Goal: Transaction & Acquisition: Purchase product/service

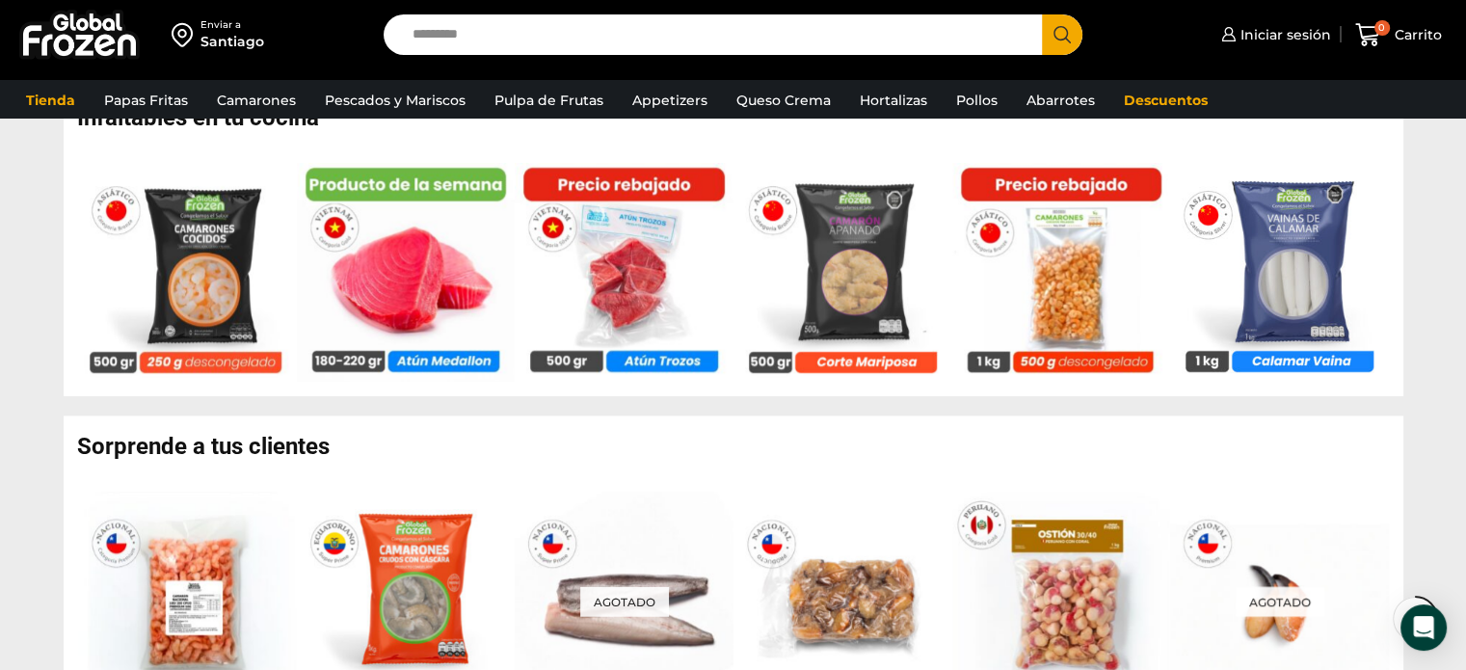
scroll to position [1296, 0]
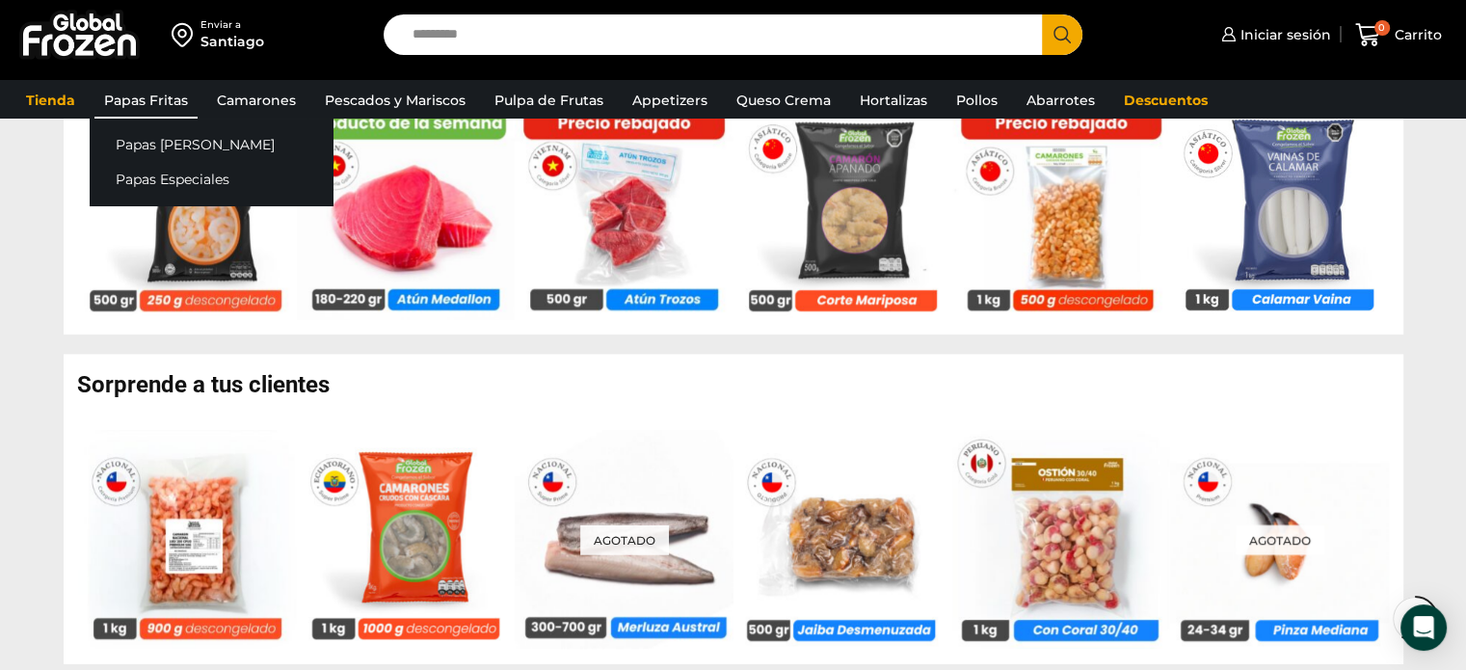
click at [167, 99] on link "Papas Fritas" at bounding box center [145, 100] width 103 height 37
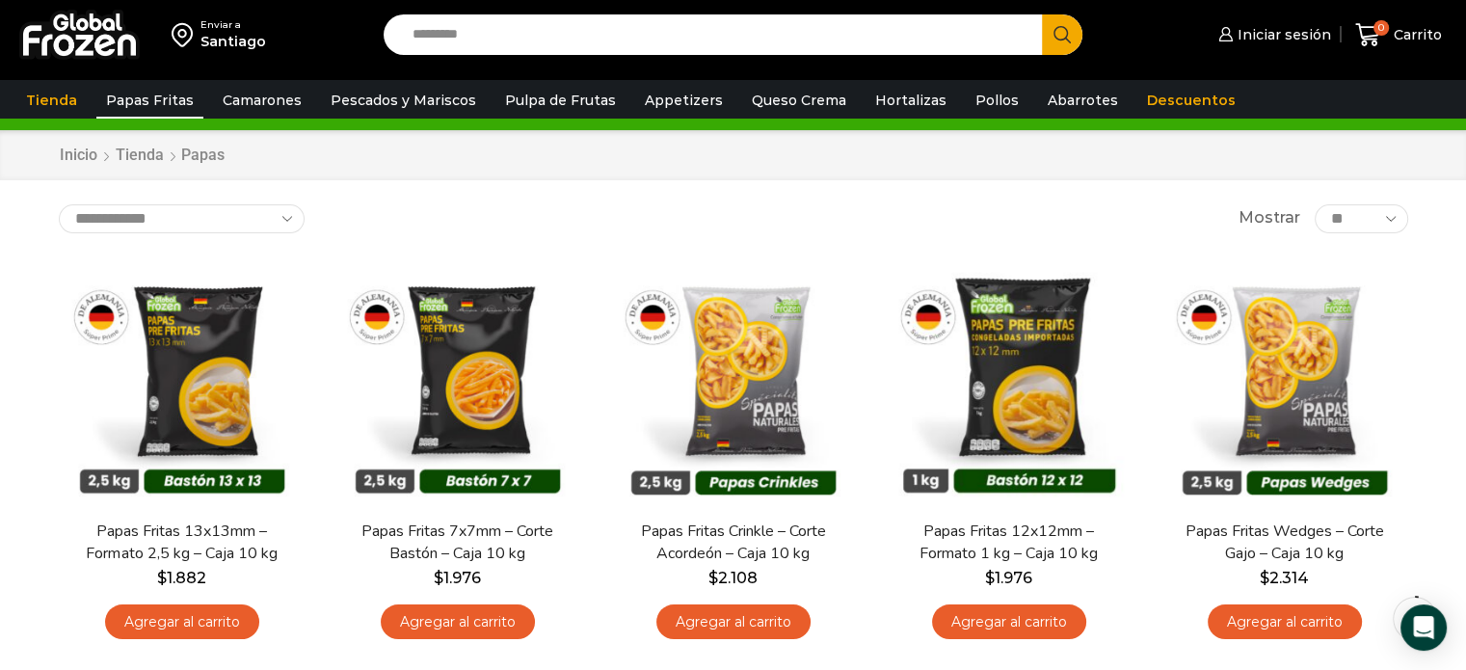
scroll to position [120, 0]
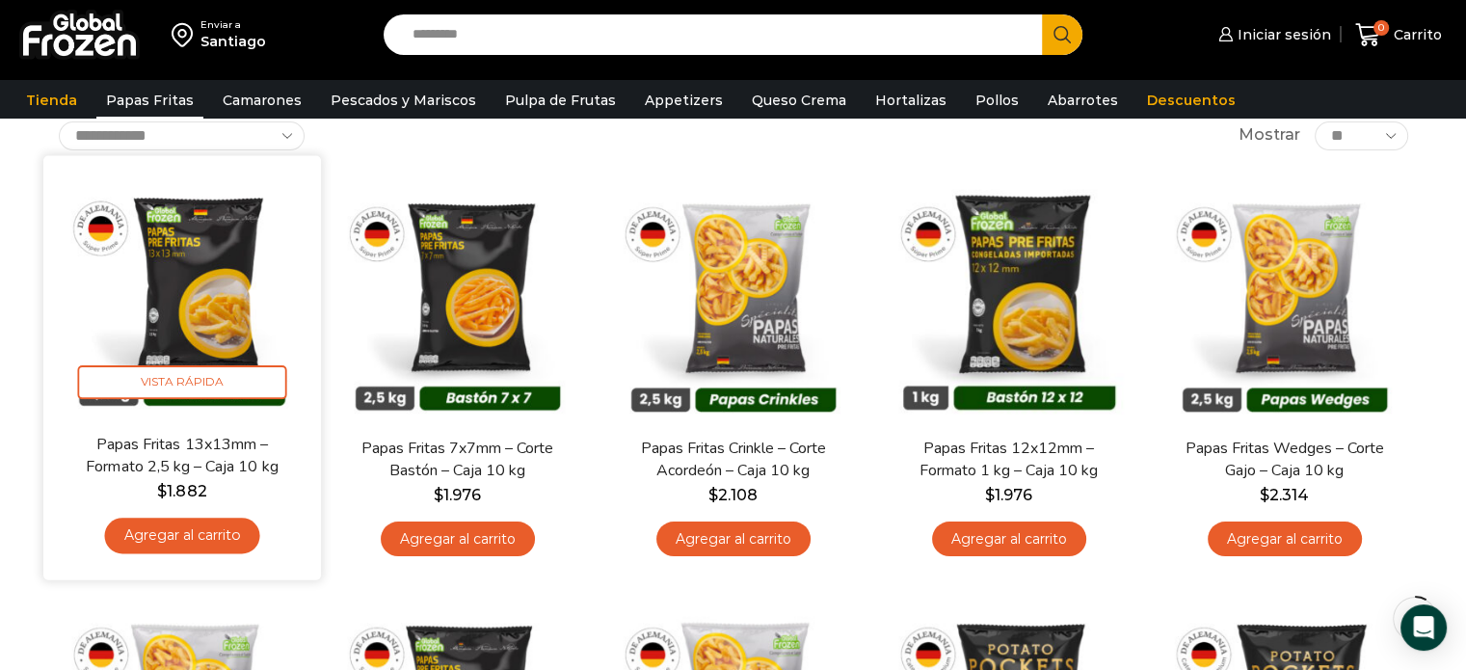
click at [181, 535] on link "Agregar al carrito" at bounding box center [181, 536] width 155 height 36
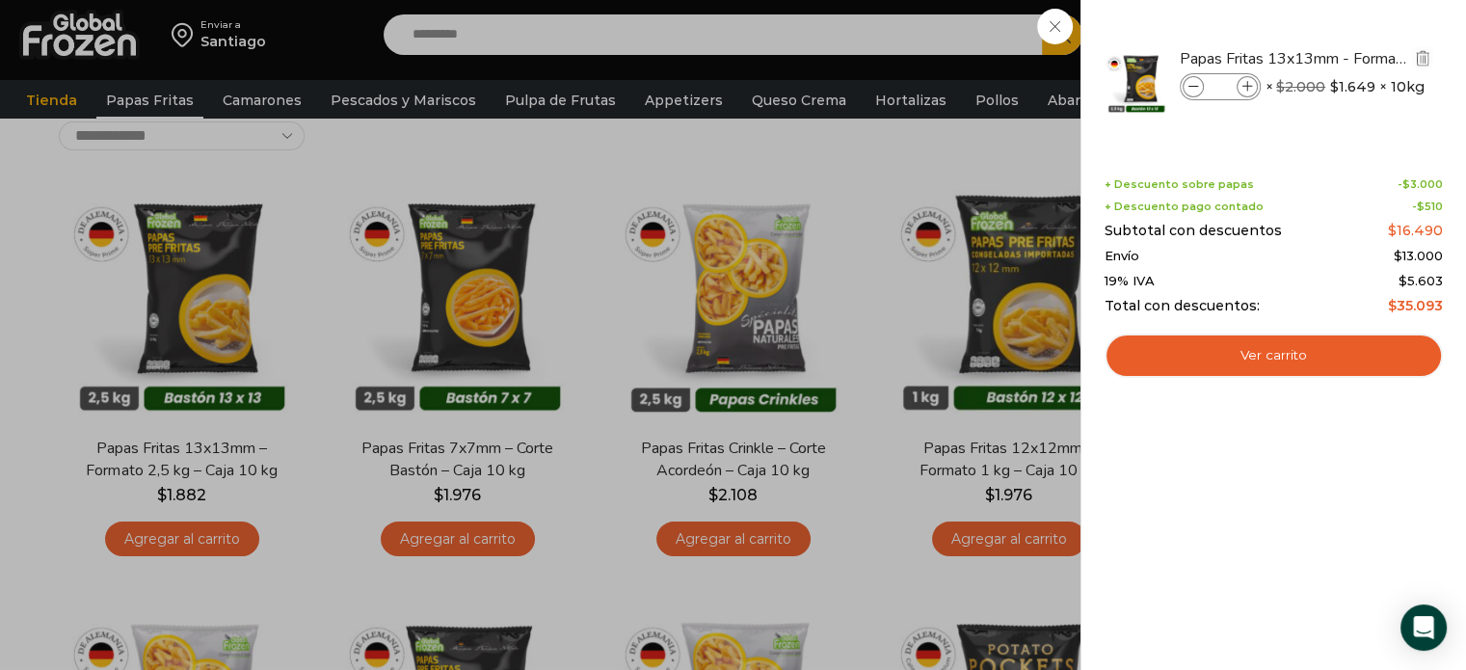
click at [1246, 83] on icon at bounding box center [1248, 87] width 11 height 11
type input "*"
click at [1246, 83] on icon at bounding box center [1248, 87] width 11 height 11
click at [1246, 84] on icon at bounding box center [1248, 87] width 11 height 11
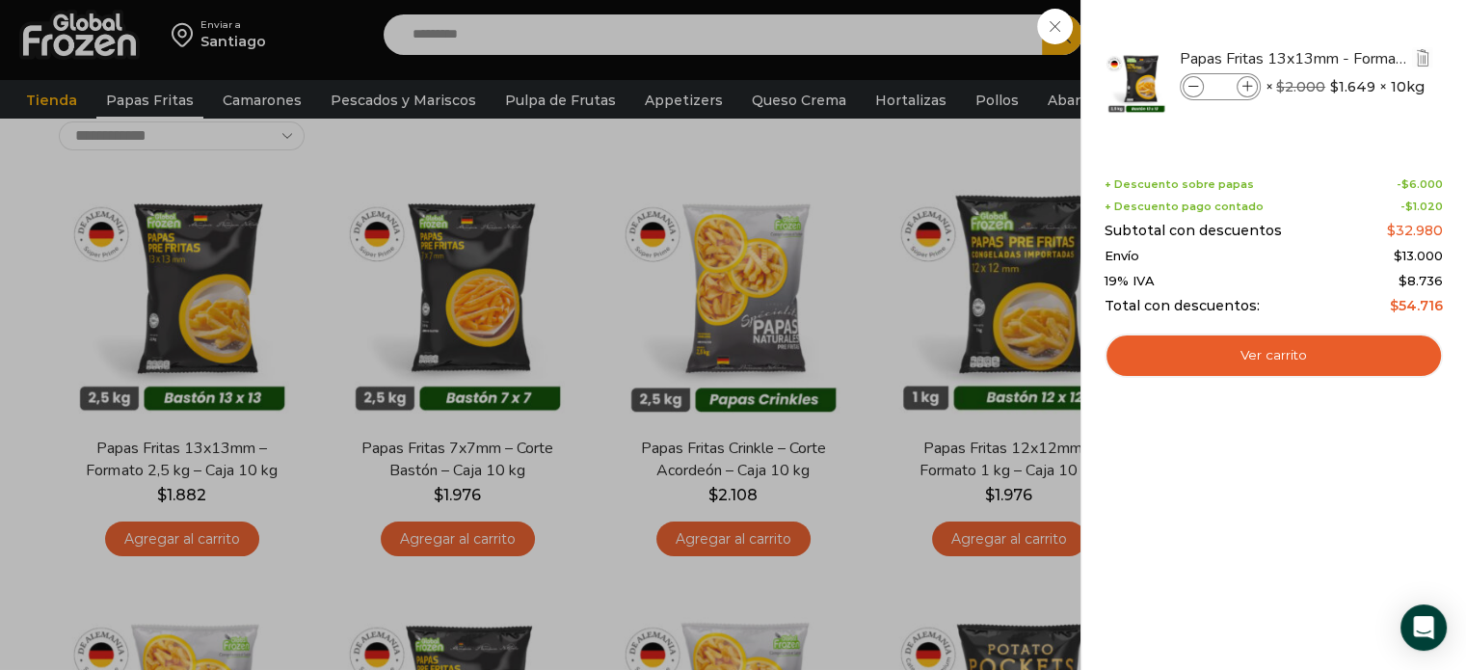
type input "*"
click at [1351, 58] on div "5 Carrito 5 5 Shopping Cart *" at bounding box center [1399, 35] width 96 height 45
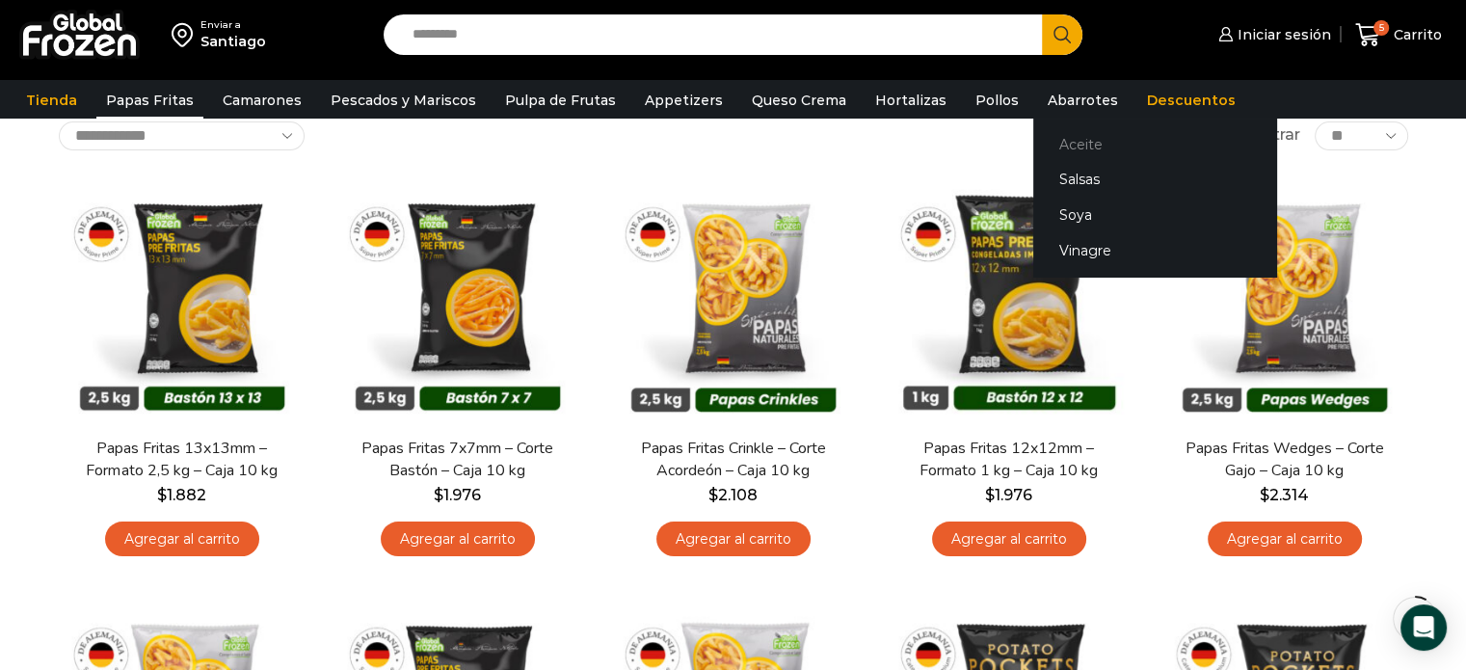
click at [1057, 141] on link "Aceite" at bounding box center [1155, 144] width 243 height 36
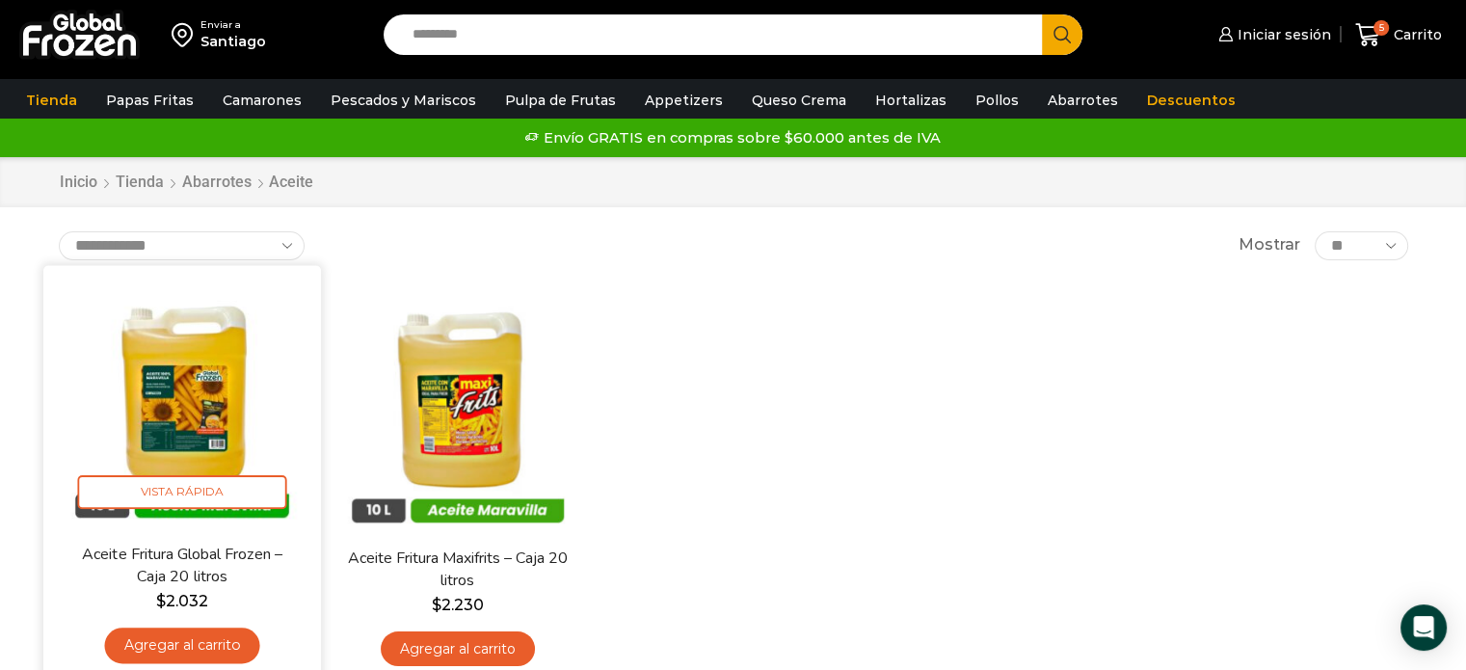
click at [202, 651] on link "Agregar al carrito" at bounding box center [181, 646] width 155 height 36
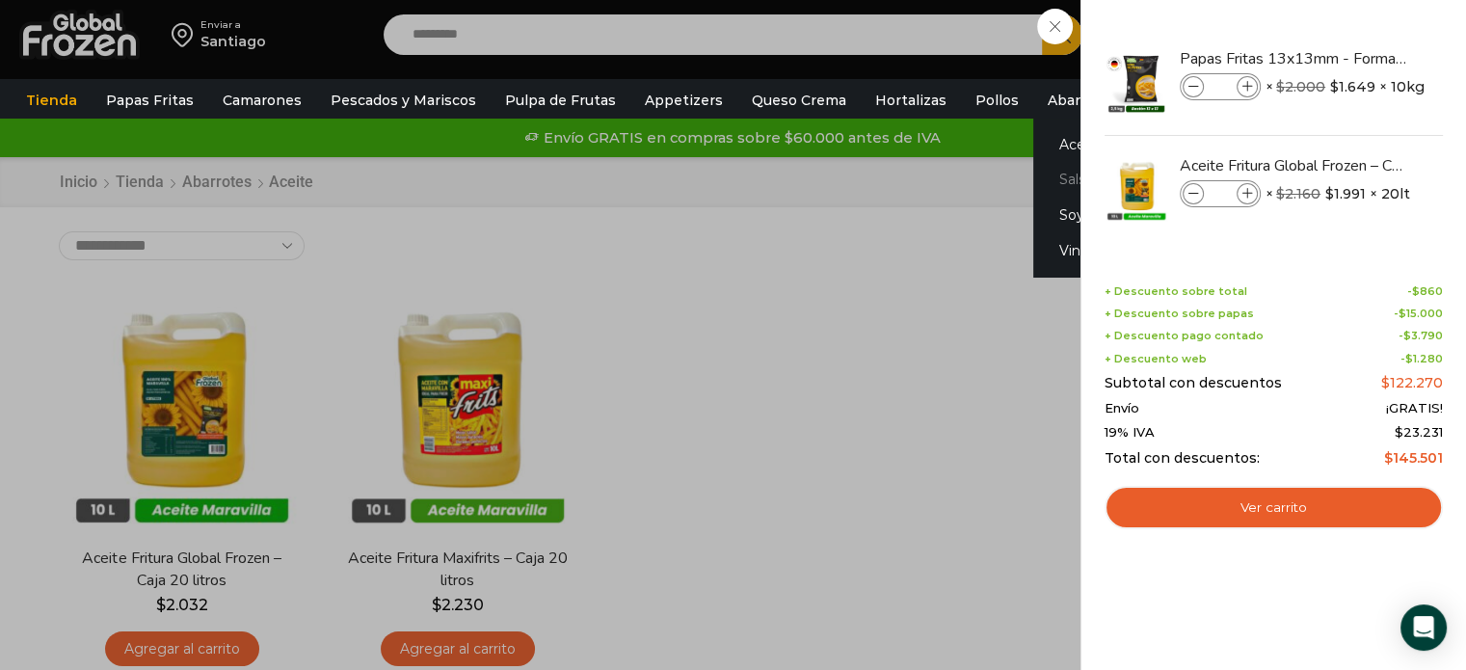
click at [1049, 177] on link "Salsas" at bounding box center [1155, 180] width 243 height 36
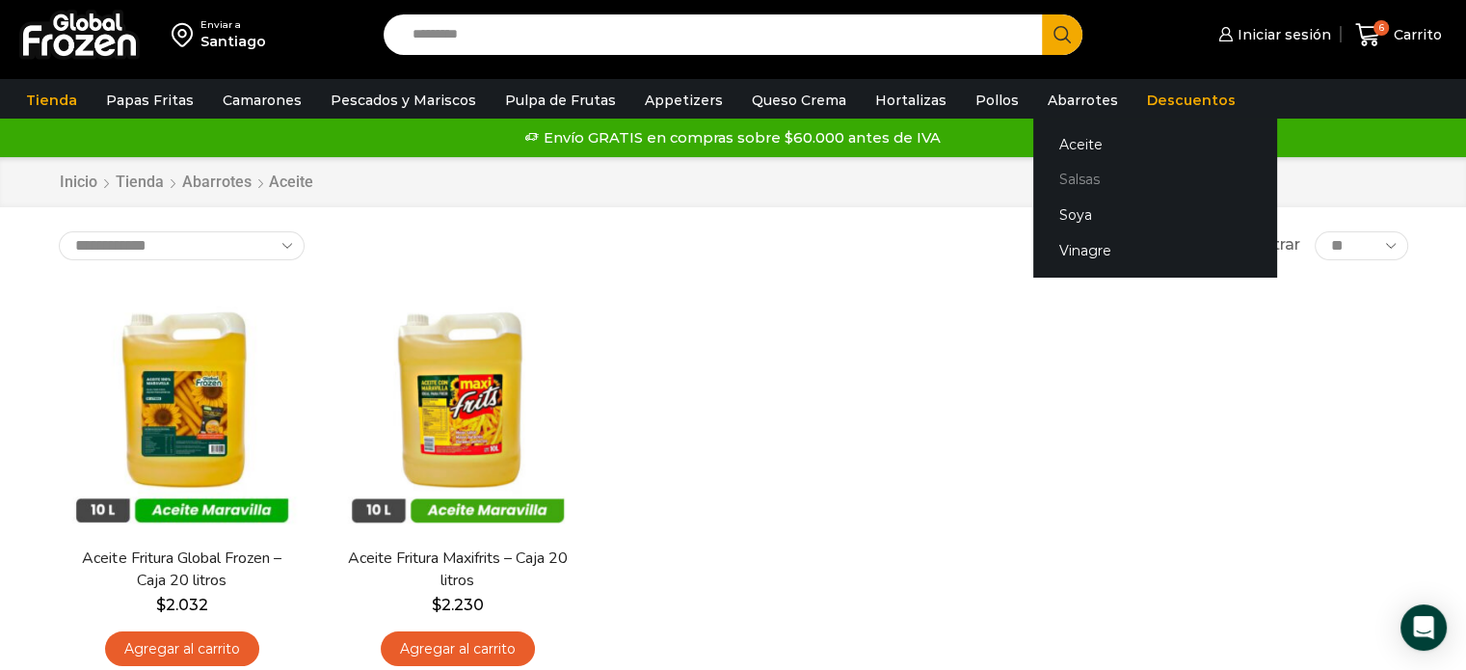
click at [1060, 181] on link "Salsas" at bounding box center [1155, 180] width 243 height 36
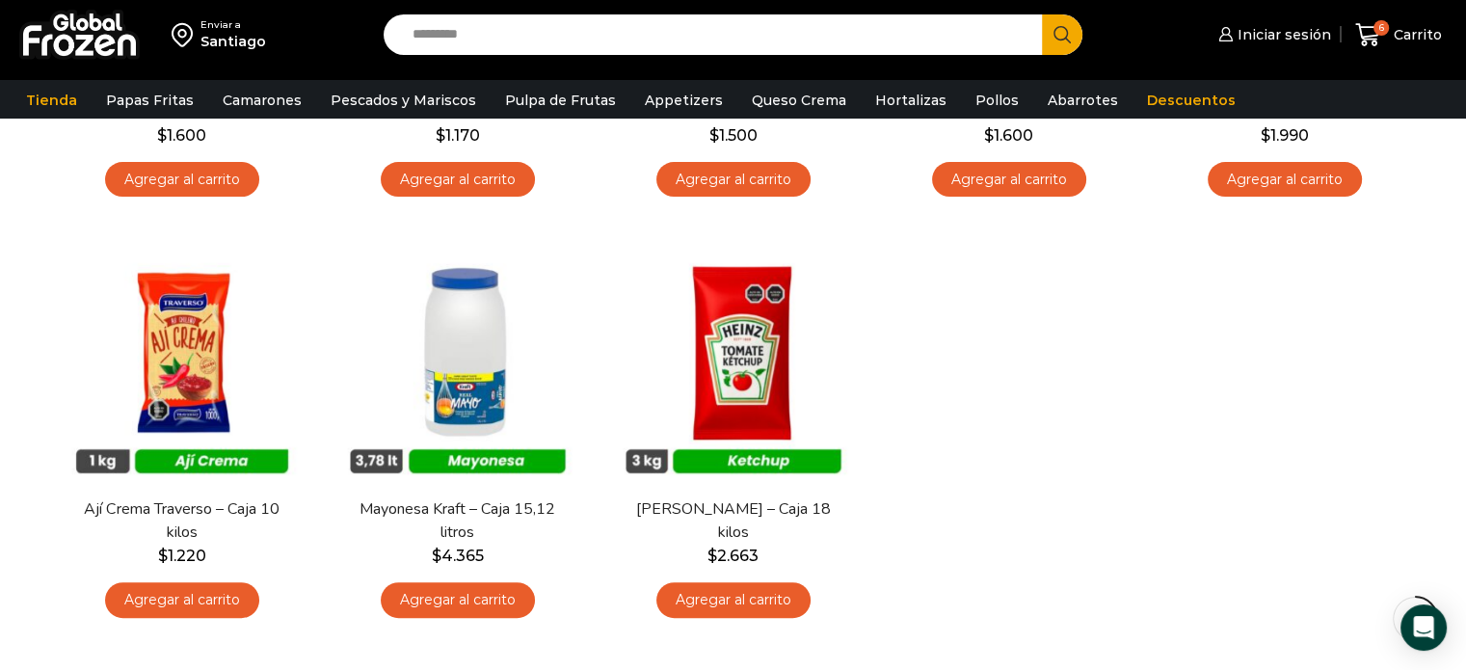
scroll to position [524, 0]
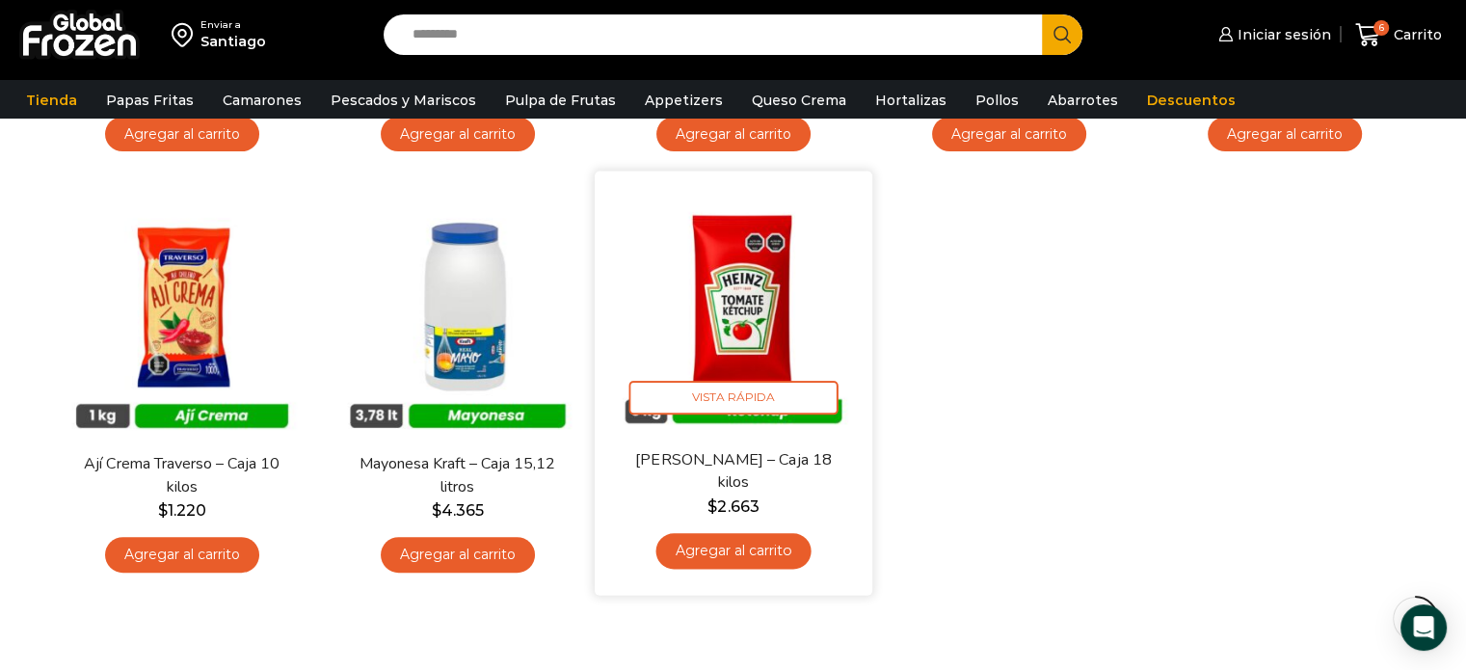
click at [723, 558] on link "Agregar al carrito" at bounding box center [733, 551] width 155 height 36
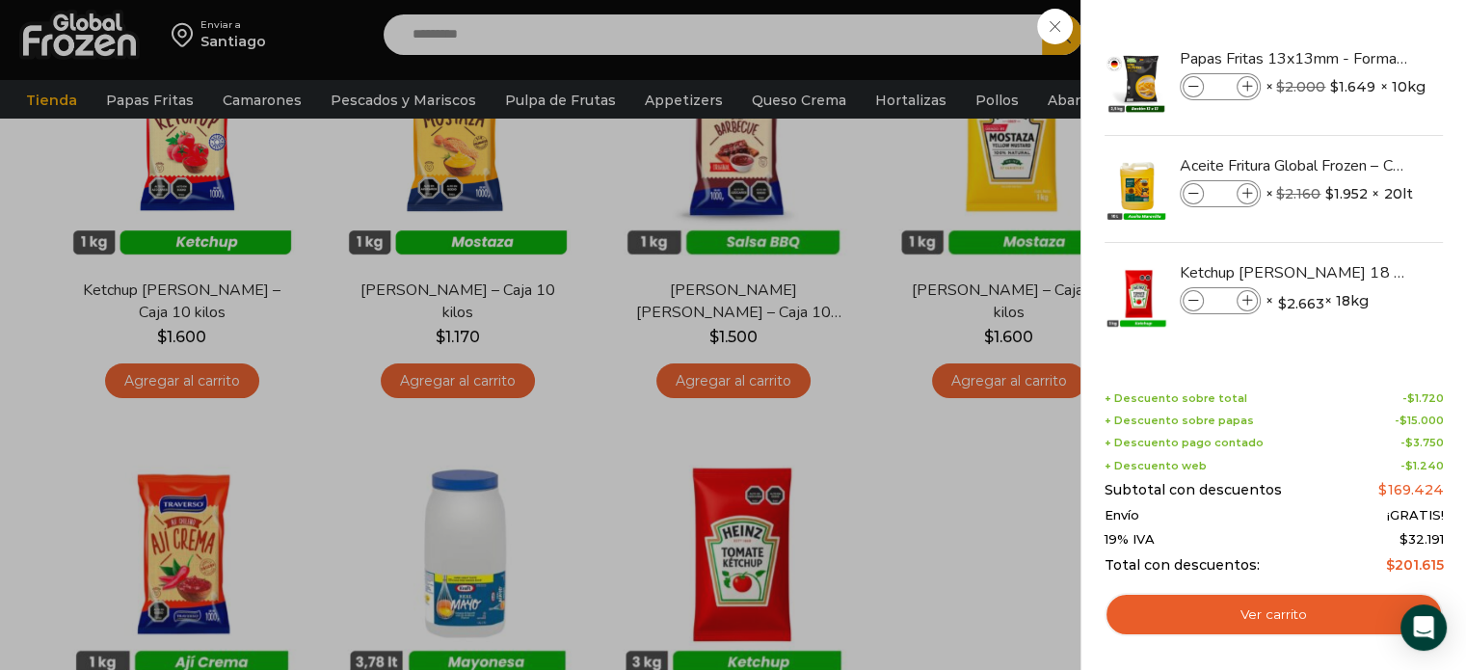
scroll to position [231, 0]
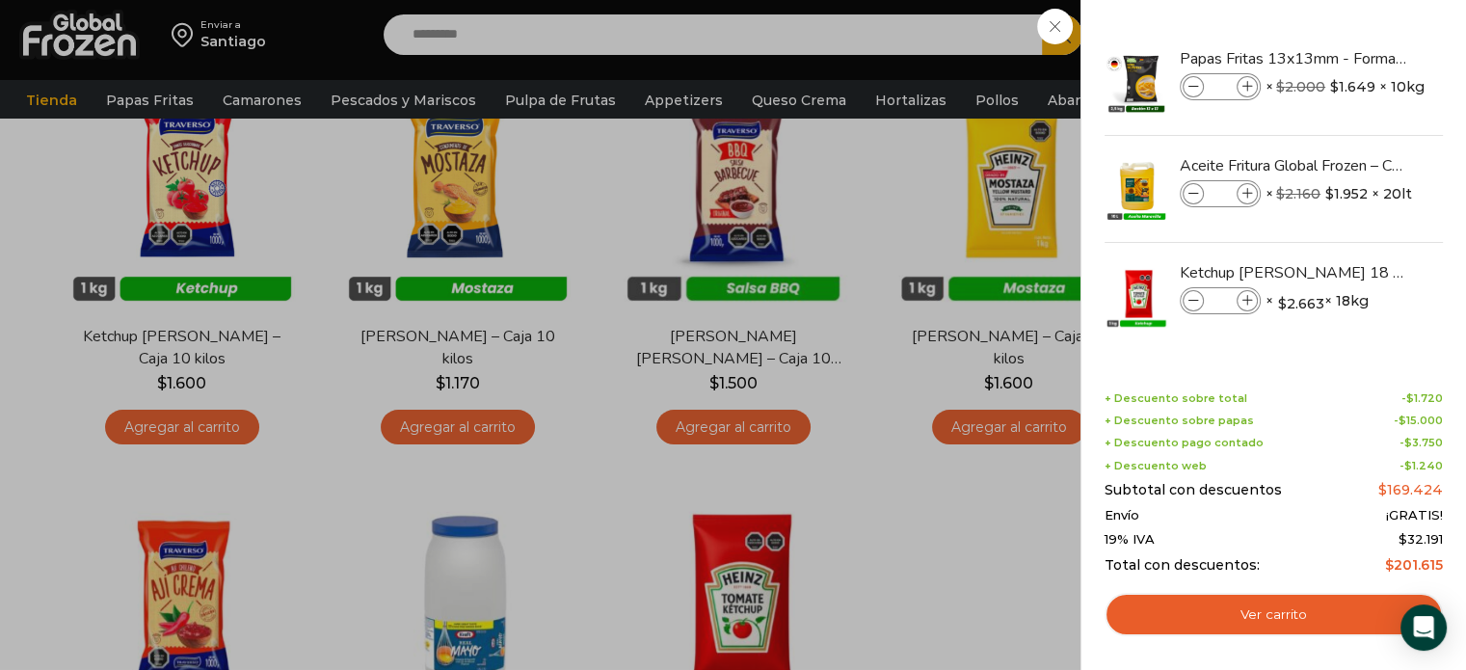
click at [1351, 58] on div "7 Carrito 7 7 Shopping Cart *" at bounding box center [1399, 35] width 96 height 45
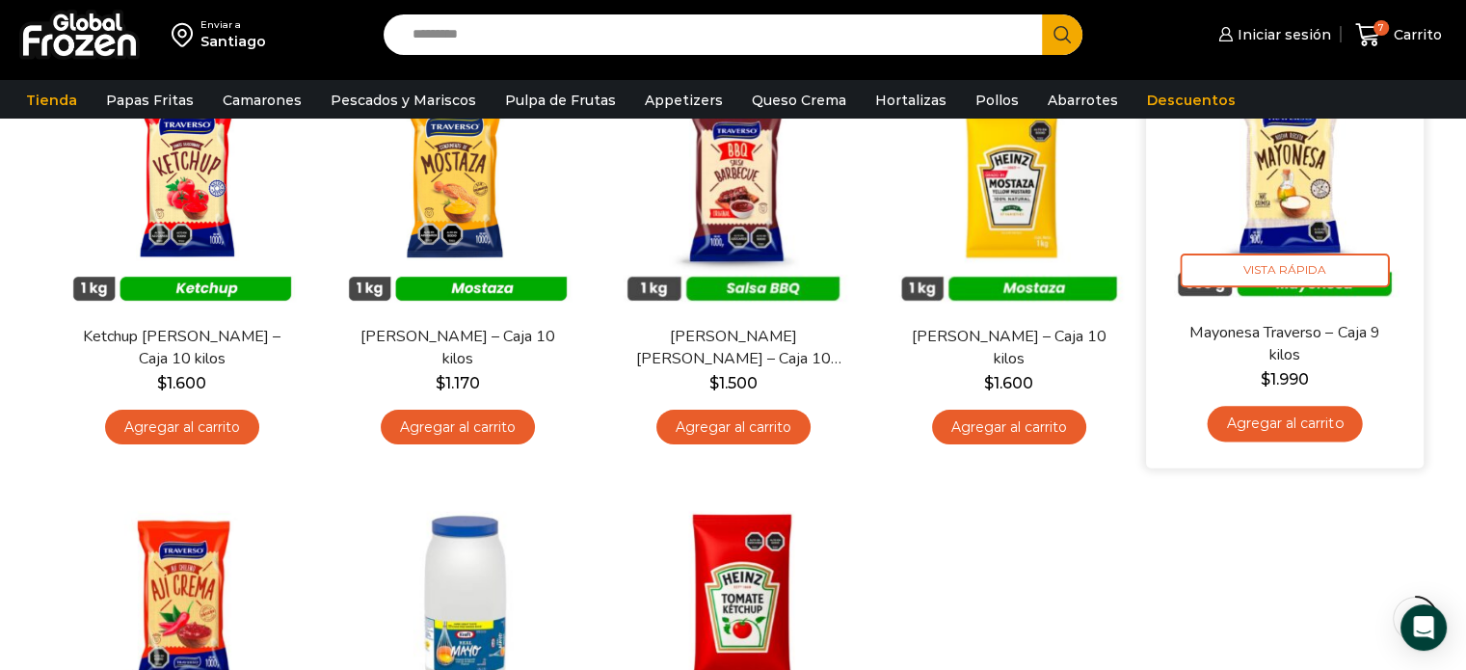
click at [1309, 425] on link "Agregar al carrito" at bounding box center [1284, 424] width 155 height 36
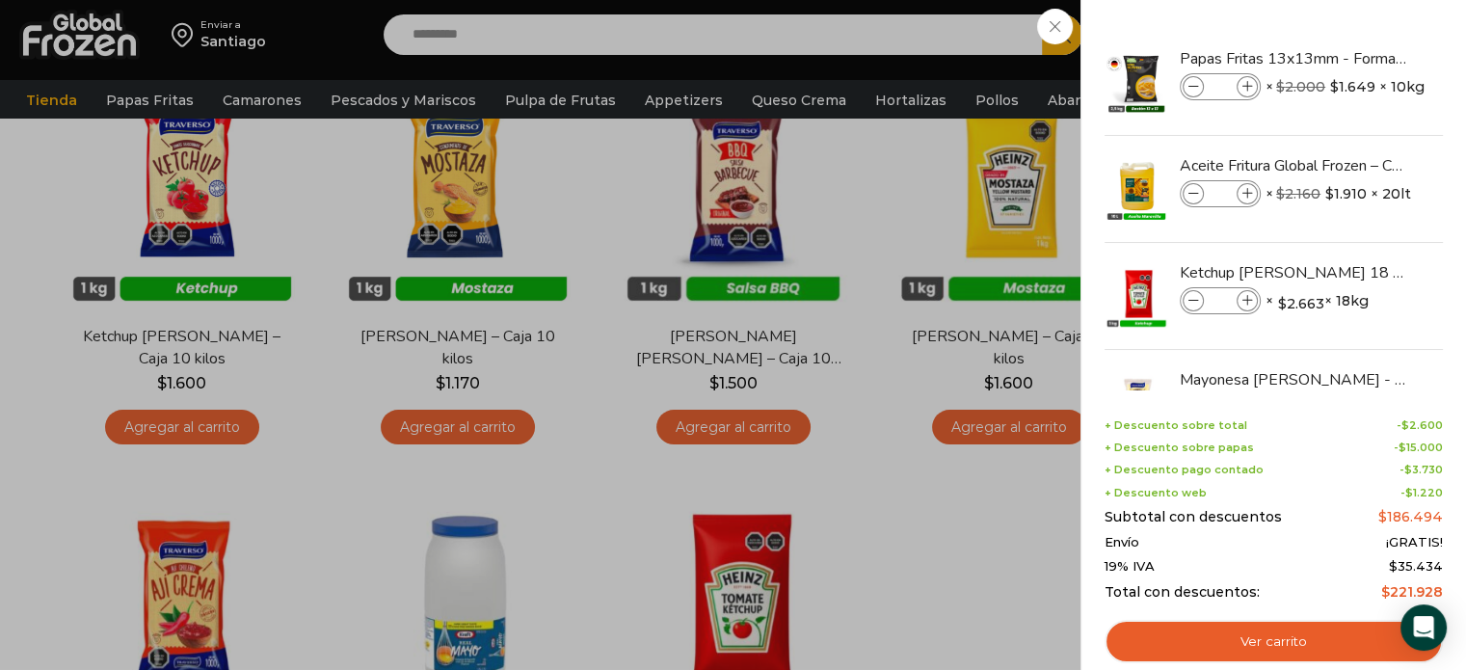
click at [1351, 58] on div "8 Carrito 8 8 Shopping Cart *" at bounding box center [1399, 35] width 96 height 45
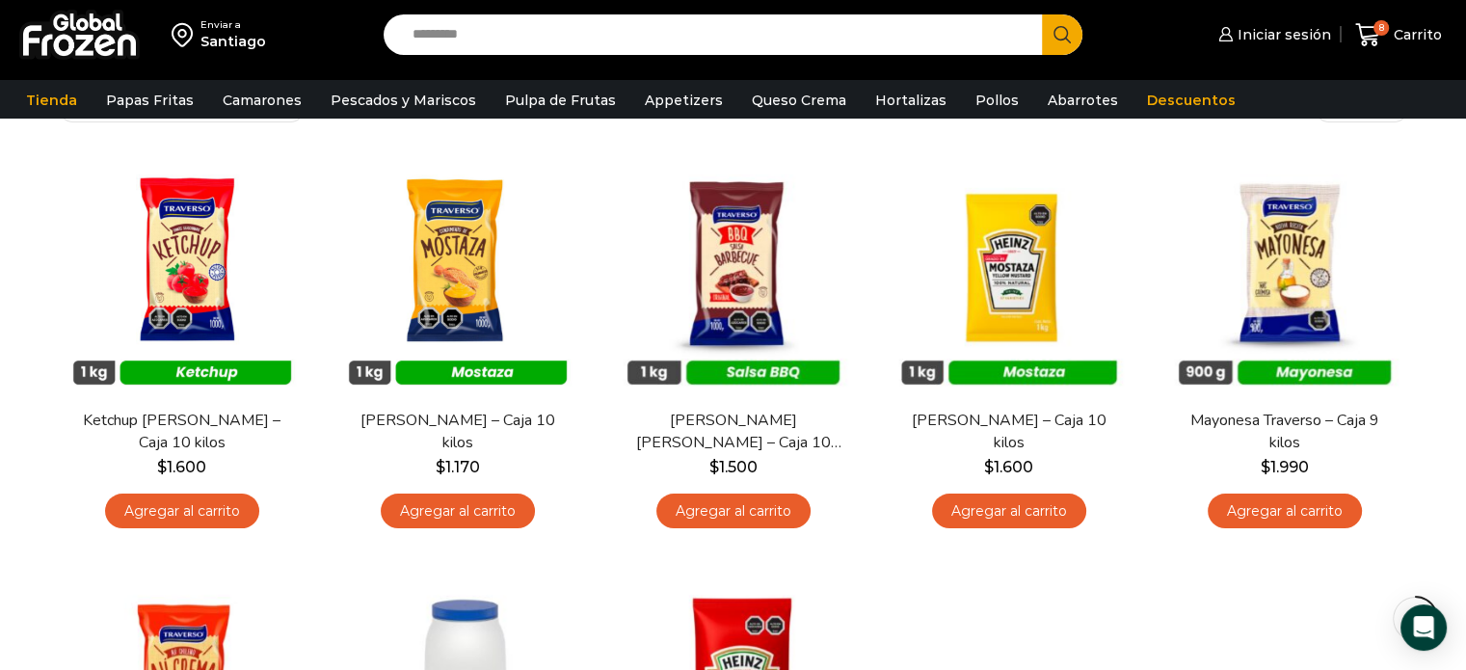
scroll to position [112, 0]
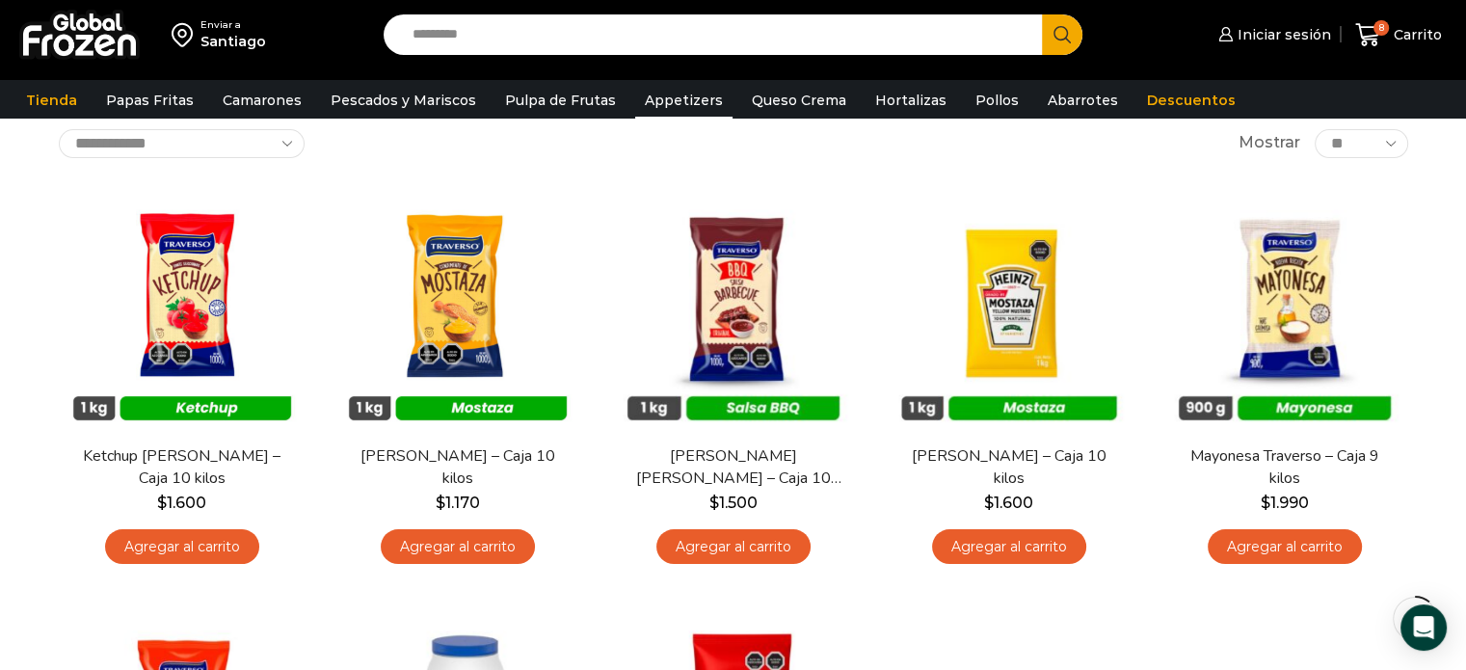
click at [696, 99] on link "Appetizers" at bounding box center [683, 100] width 97 height 37
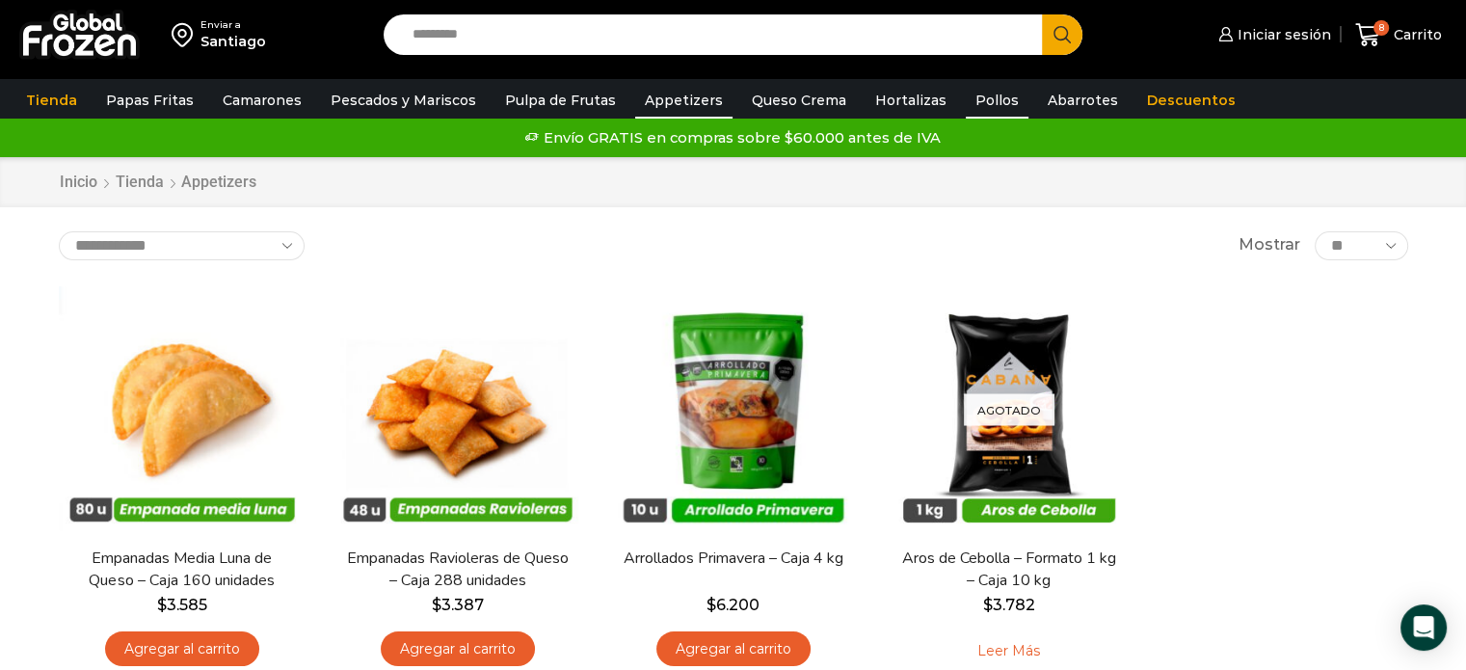
click at [976, 103] on link "Pollos" at bounding box center [997, 100] width 63 height 37
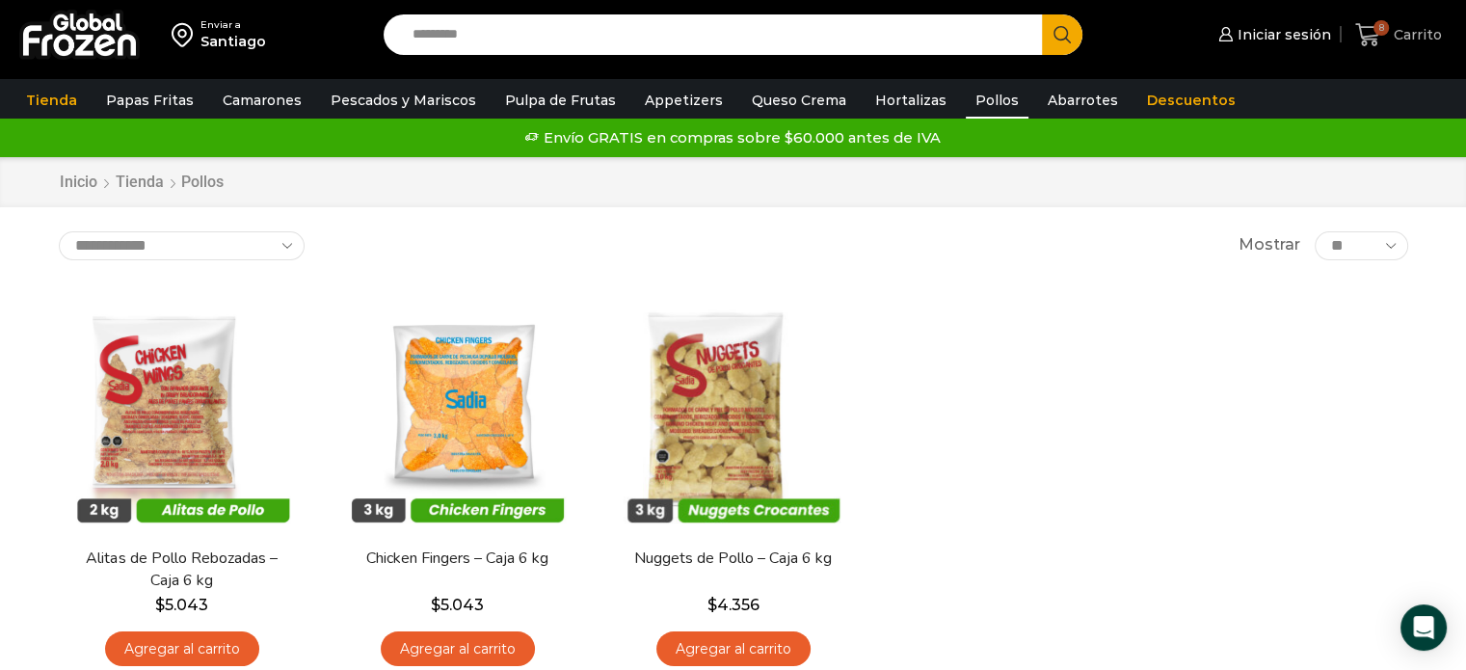
click at [1407, 27] on span "Carrito" at bounding box center [1415, 34] width 53 height 19
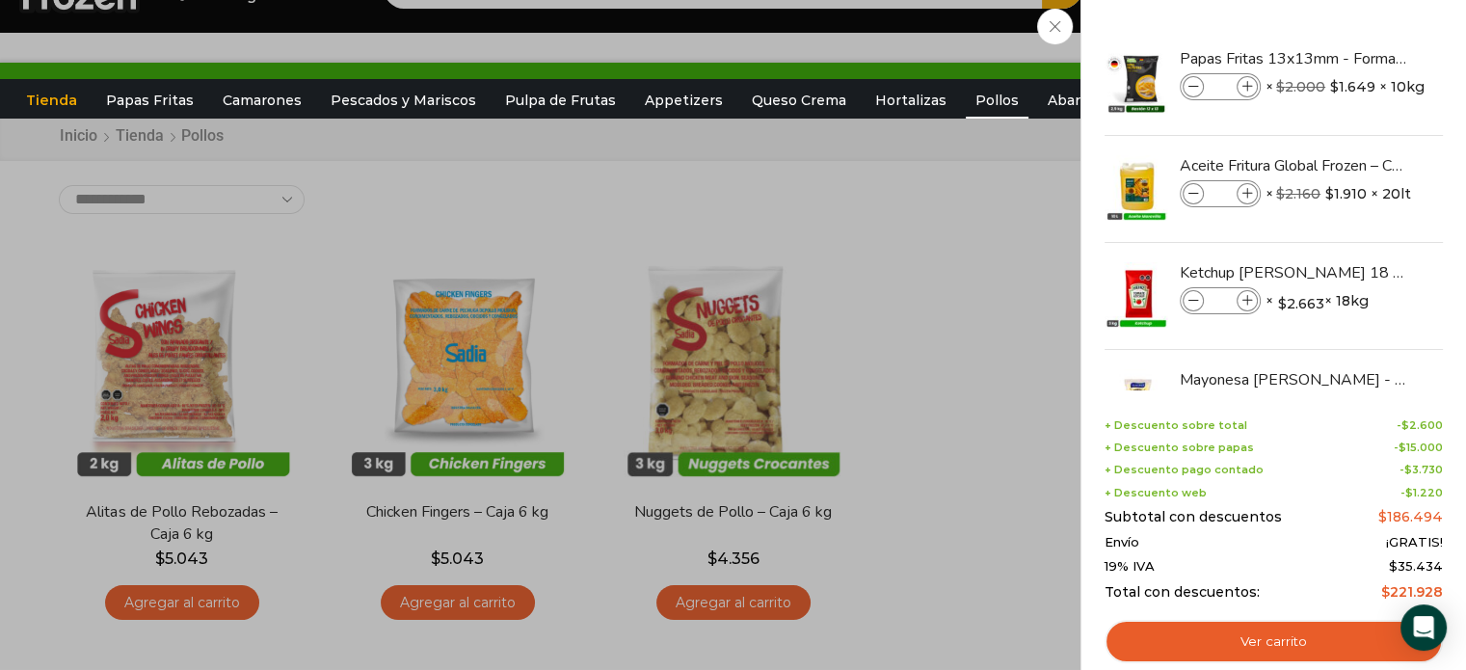
scroll to position [42, 0]
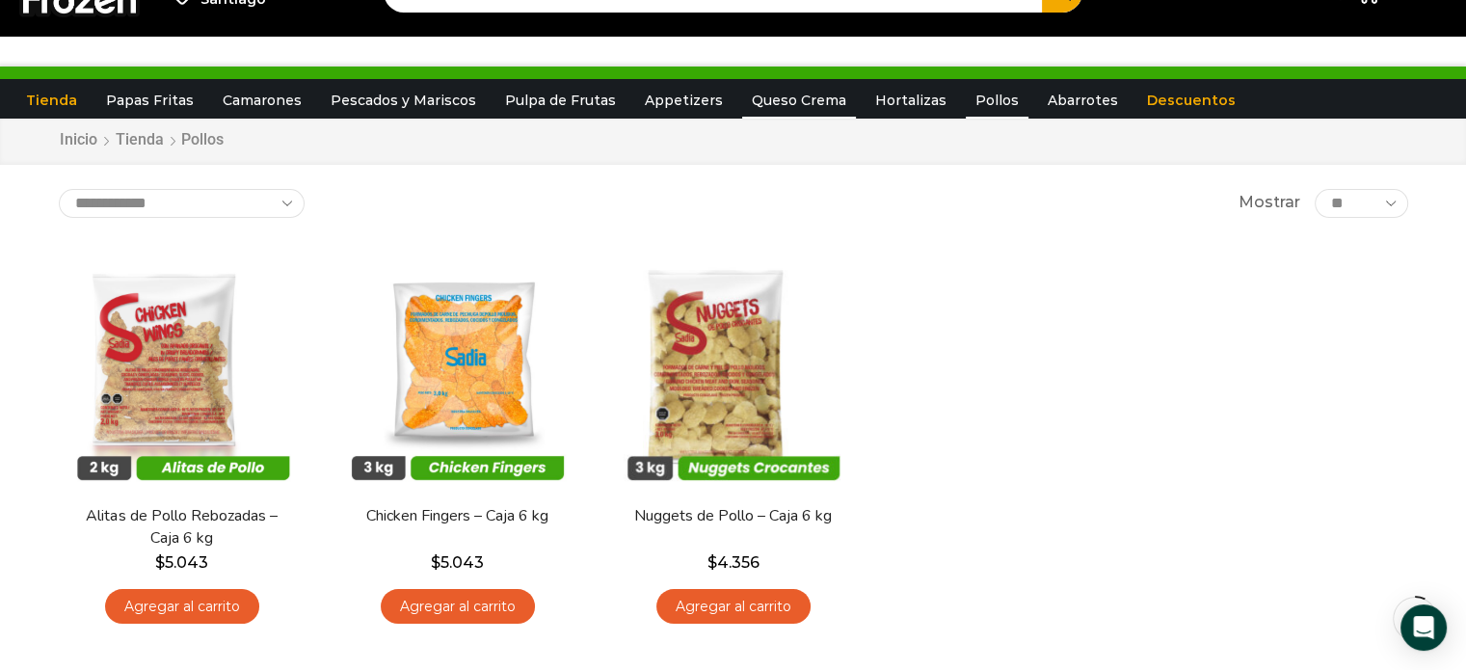
click at [798, 100] on link "Queso Crema" at bounding box center [799, 100] width 114 height 37
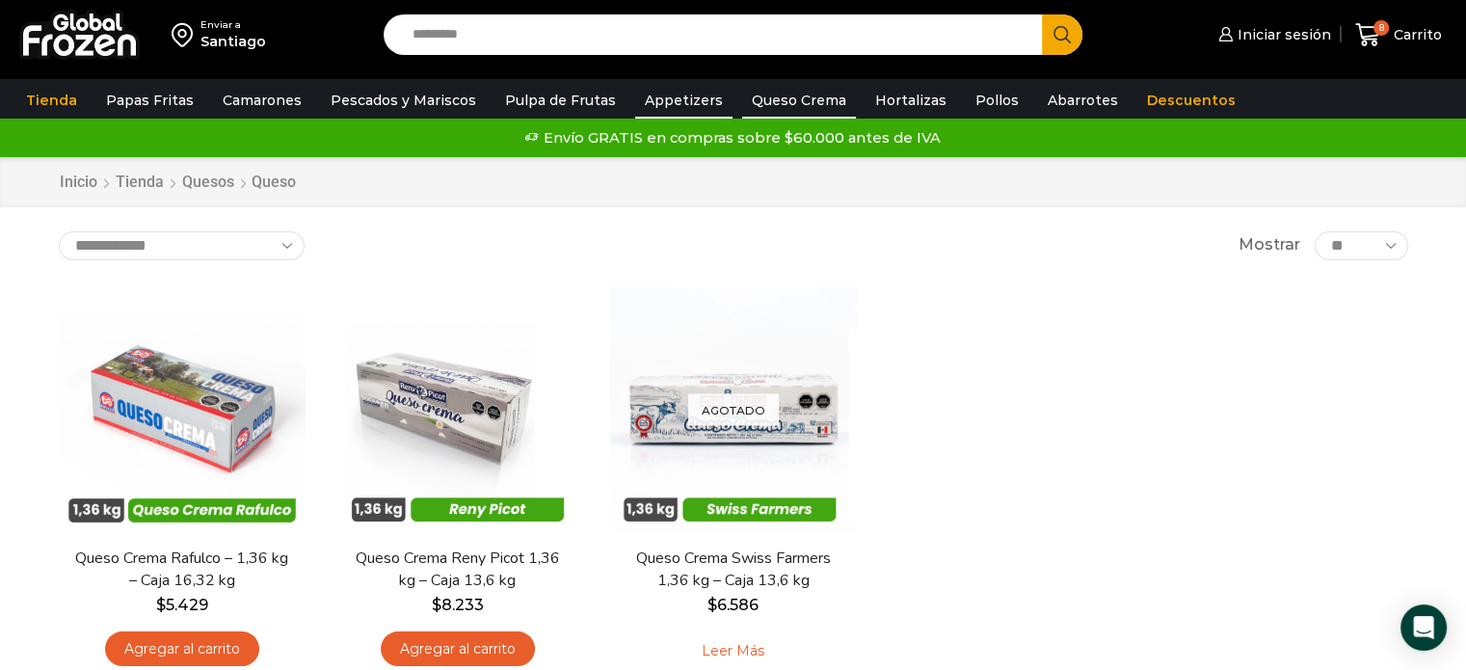
click at [670, 100] on link "Appetizers" at bounding box center [683, 100] width 97 height 37
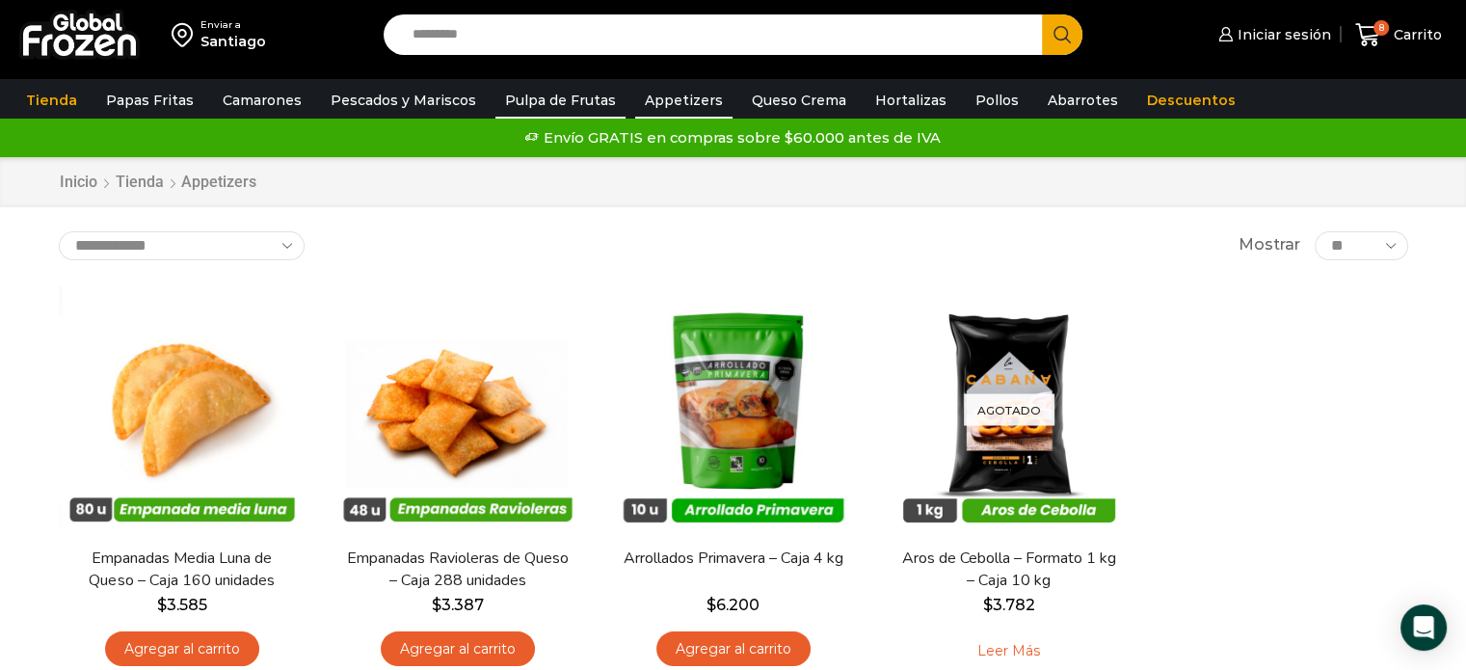
click at [574, 107] on link "Pulpa de Frutas" at bounding box center [561, 100] width 130 height 37
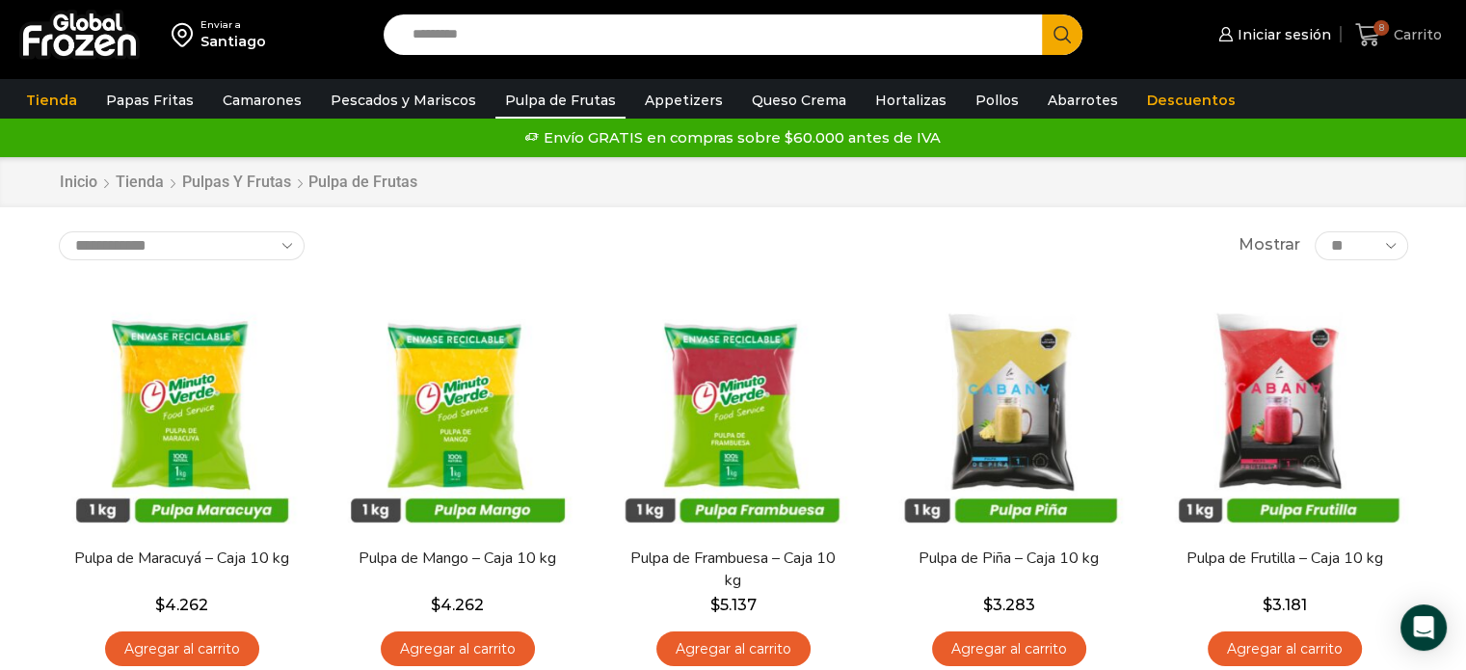
click at [1414, 34] on span "Carrito" at bounding box center [1415, 34] width 53 height 19
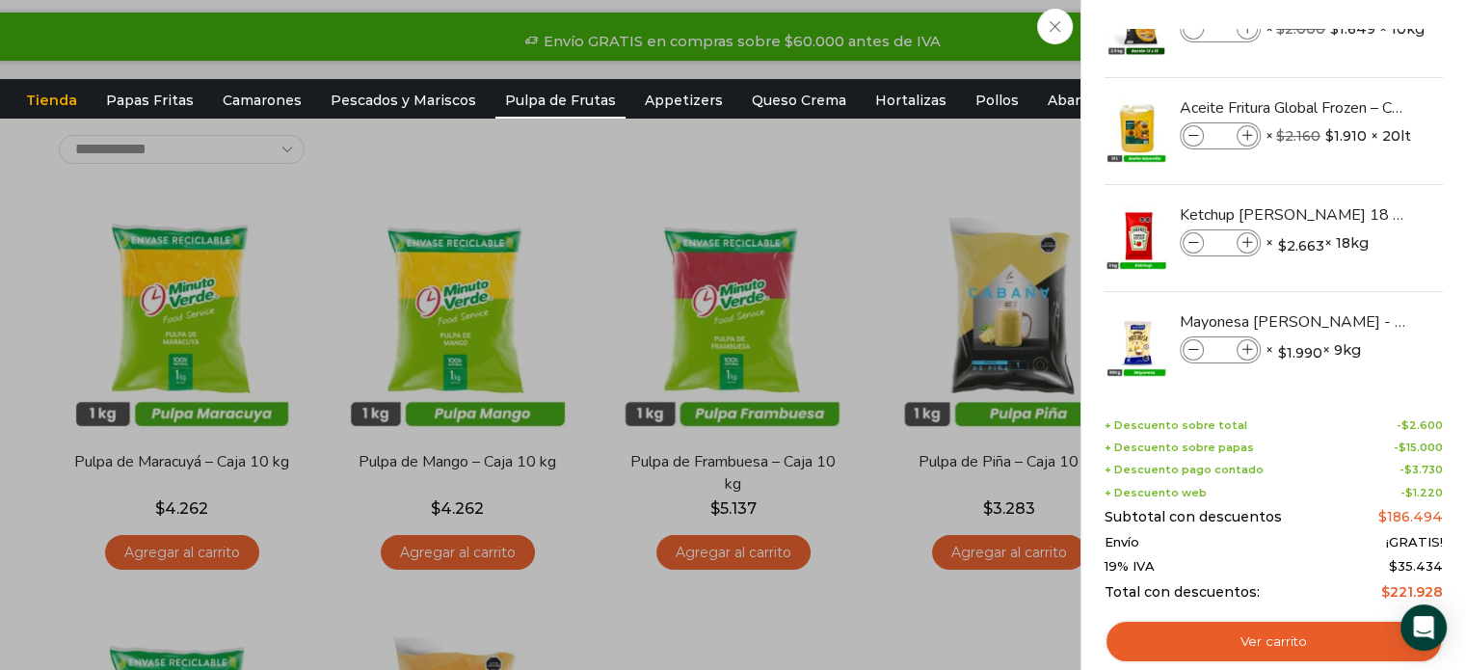
scroll to position [78, 0]
